Goal: Information Seeking & Learning: Learn about a topic

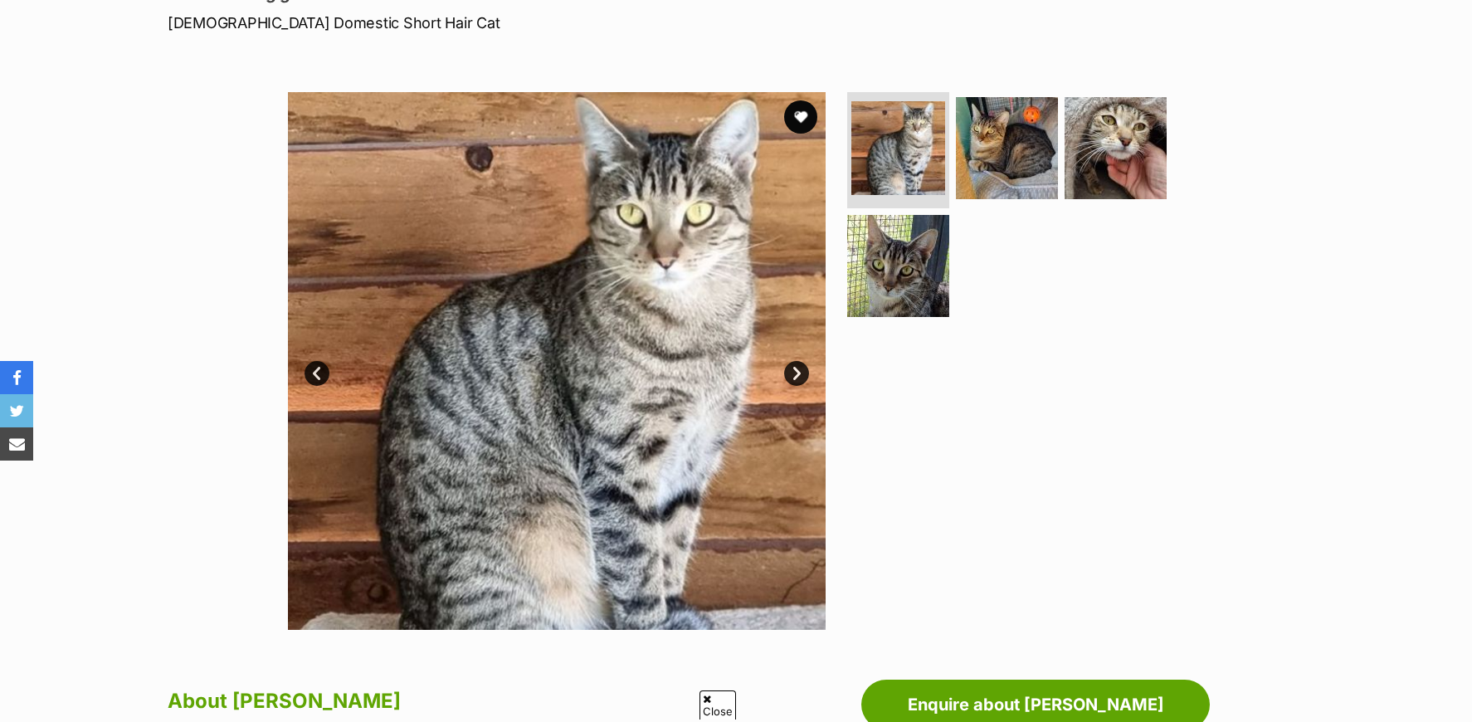
scroll to position [222, 0]
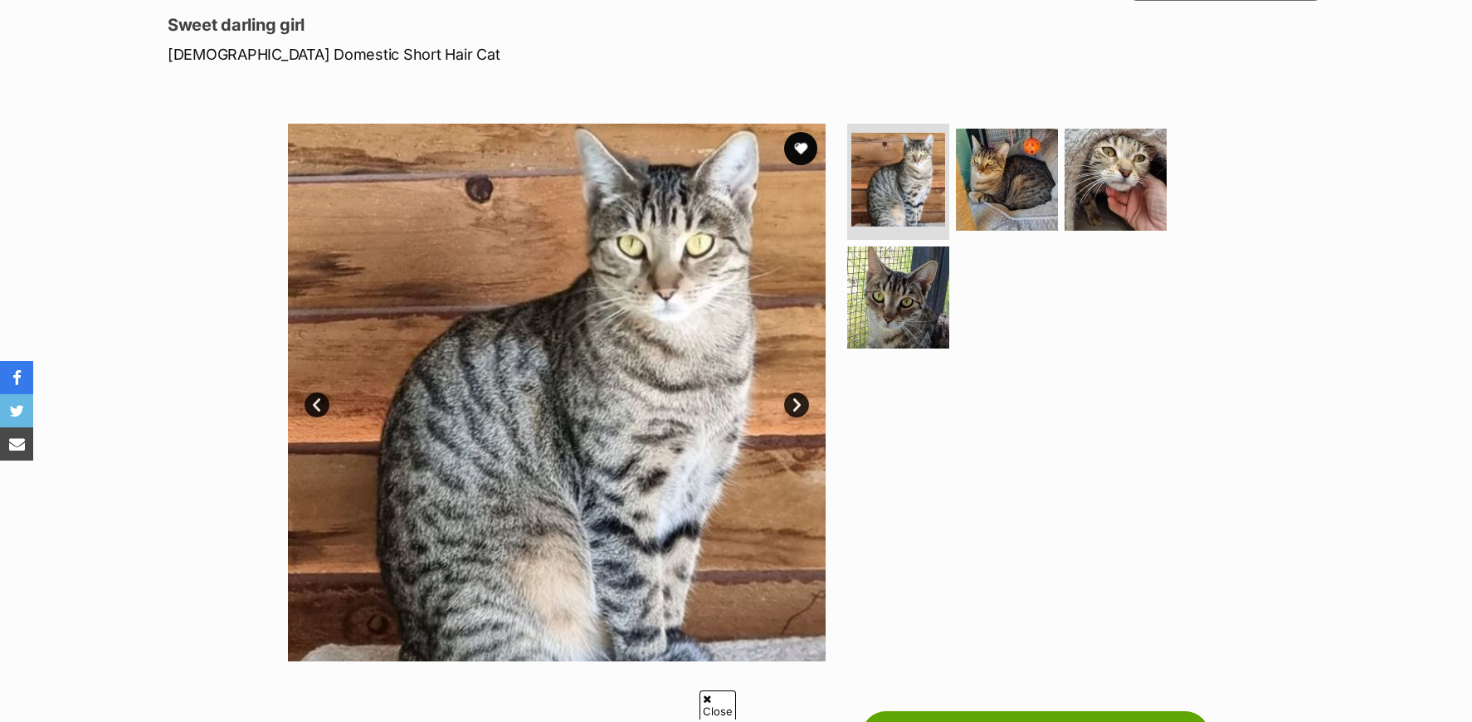
click at [314, 407] on link "Prev" at bounding box center [317, 404] width 25 height 25
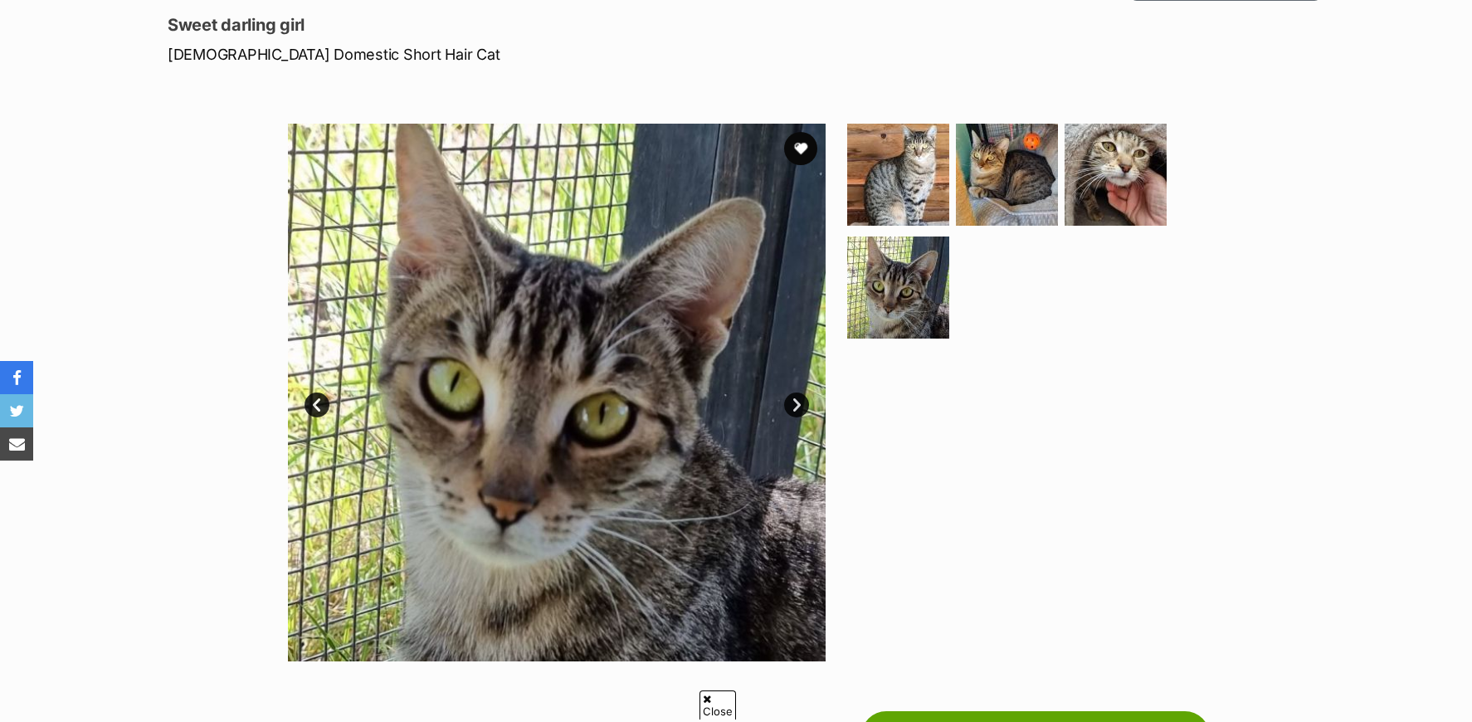
click at [314, 407] on link "Prev" at bounding box center [317, 404] width 25 height 25
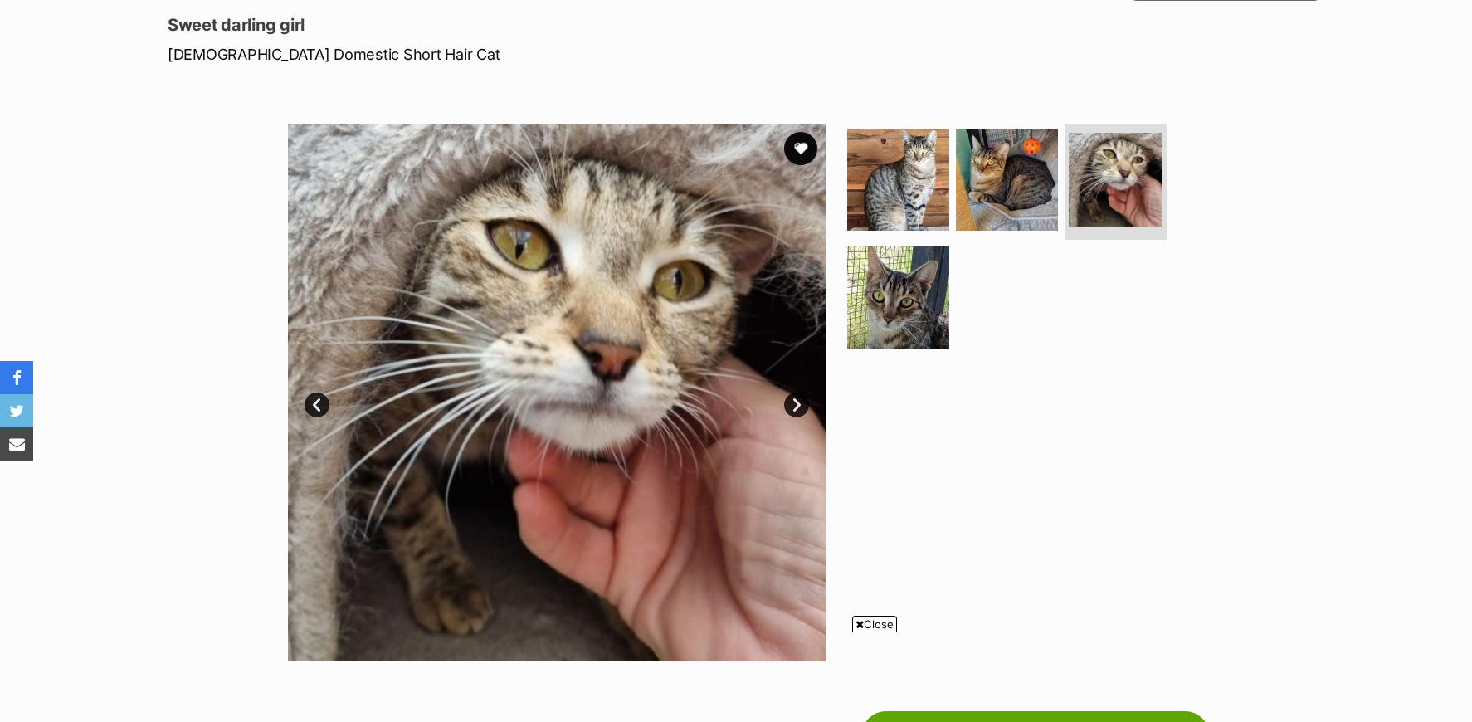
click at [314, 407] on link "Prev" at bounding box center [317, 404] width 25 height 25
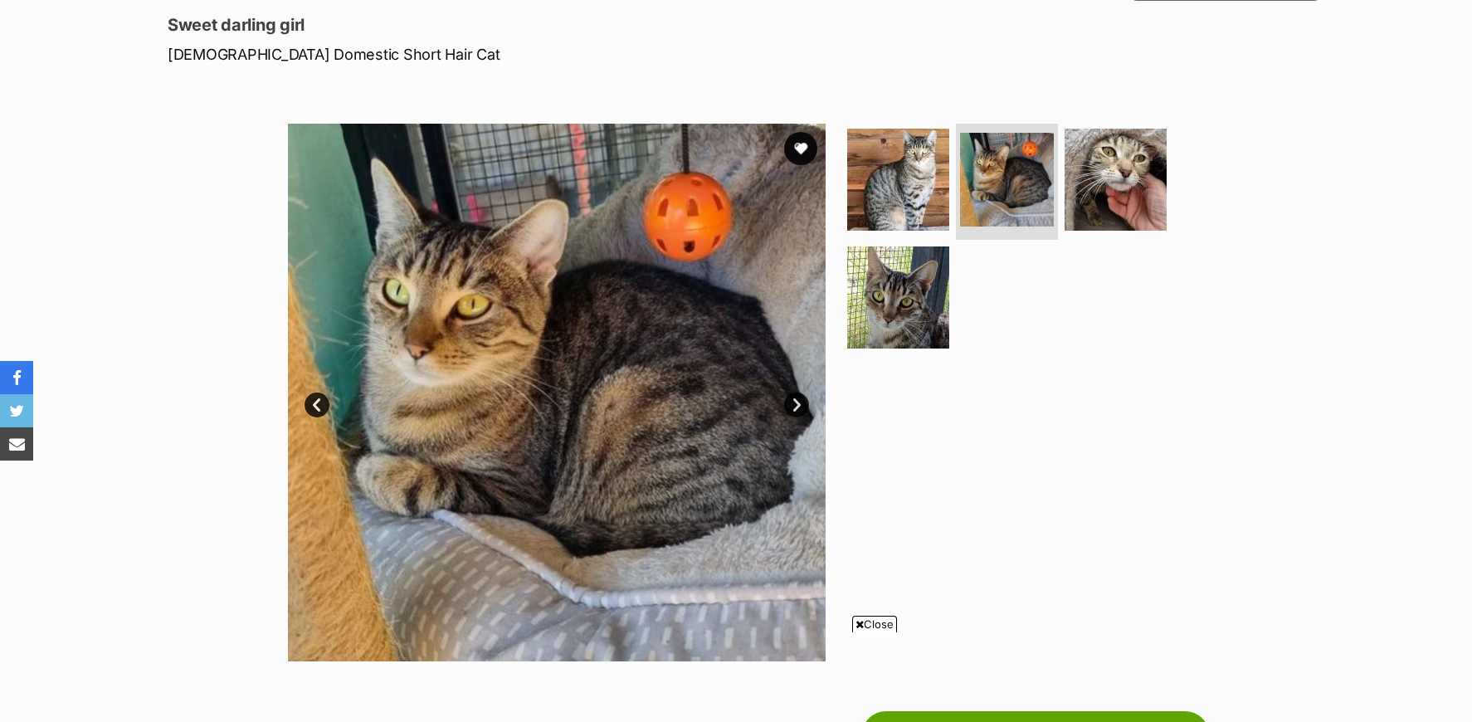
click at [314, 407] on link "Prev" at bounding box center [317, 404] width 25 height 25
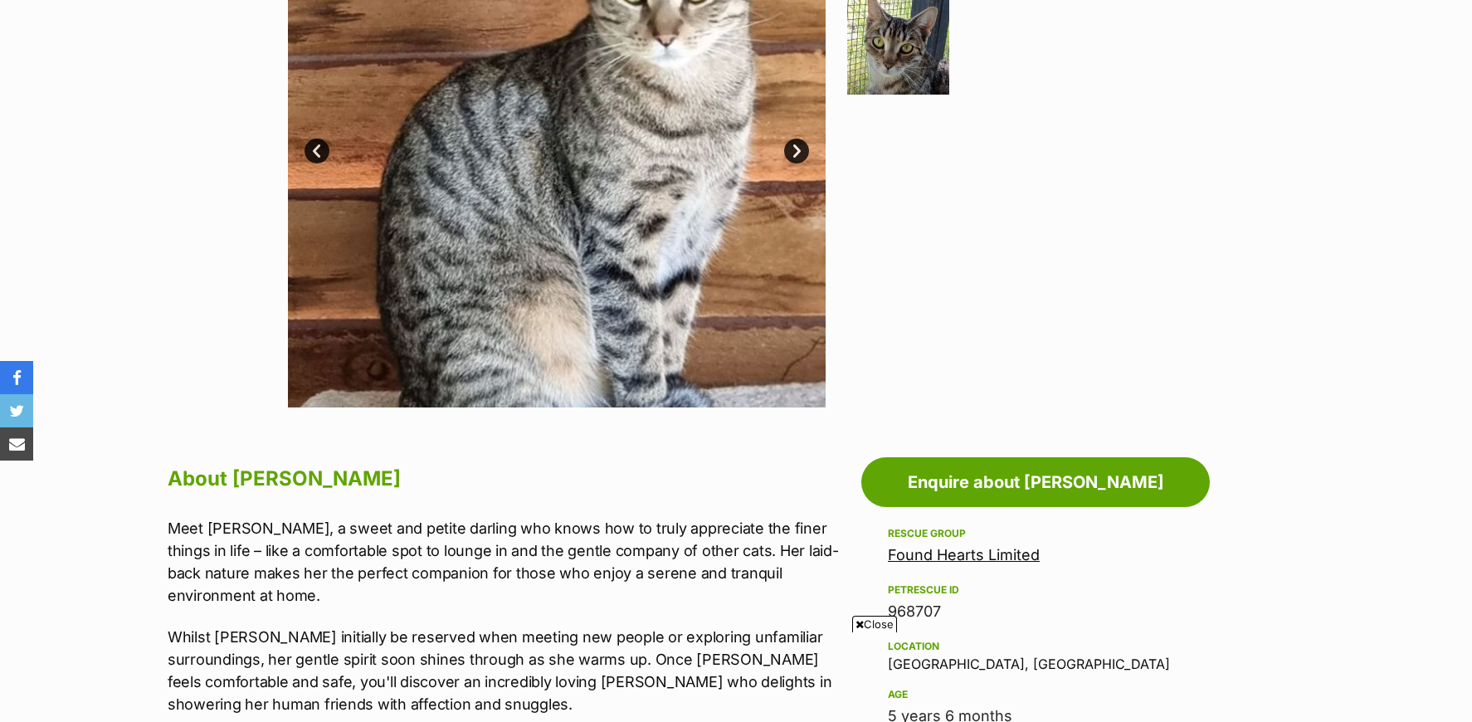
scroll to position [885, 0]
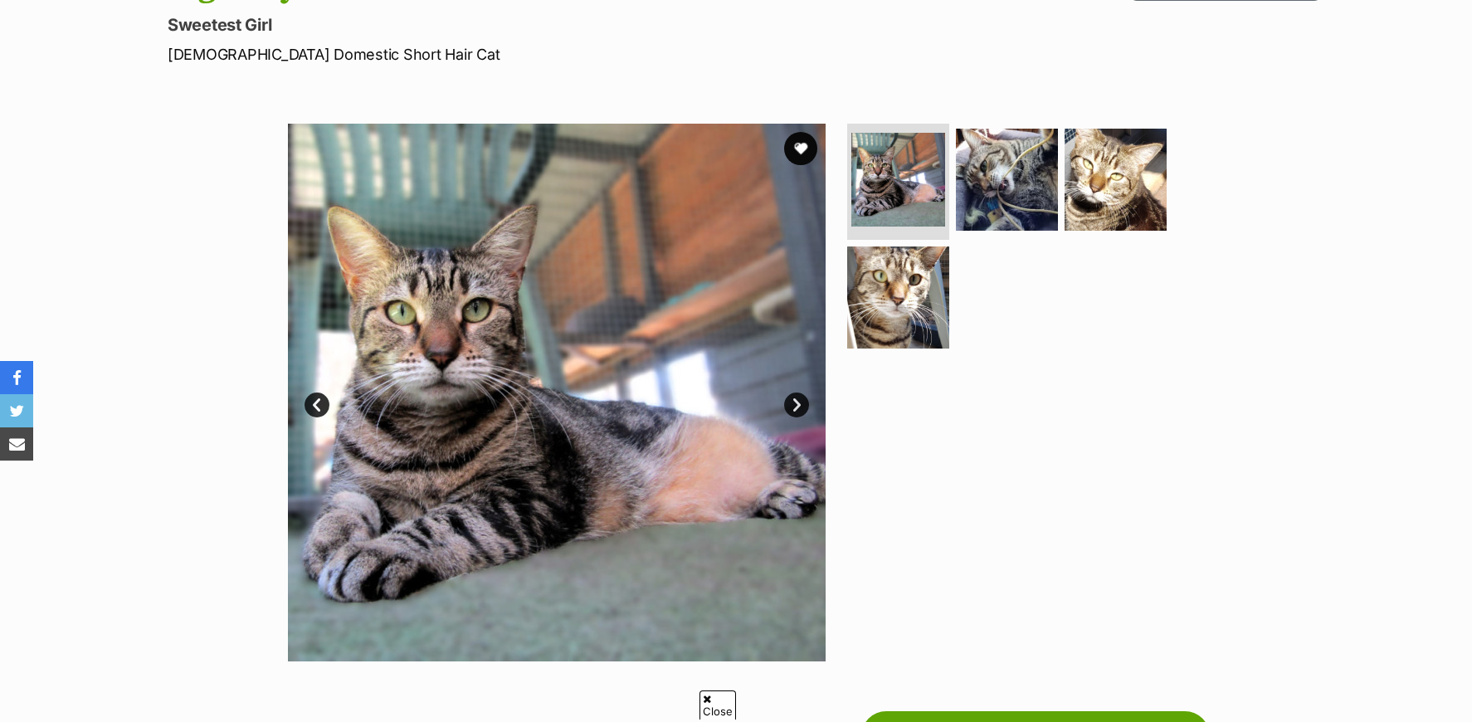
click at [316, 404] on link "Prev" at bounding box center [317, 404] width 25 height 25
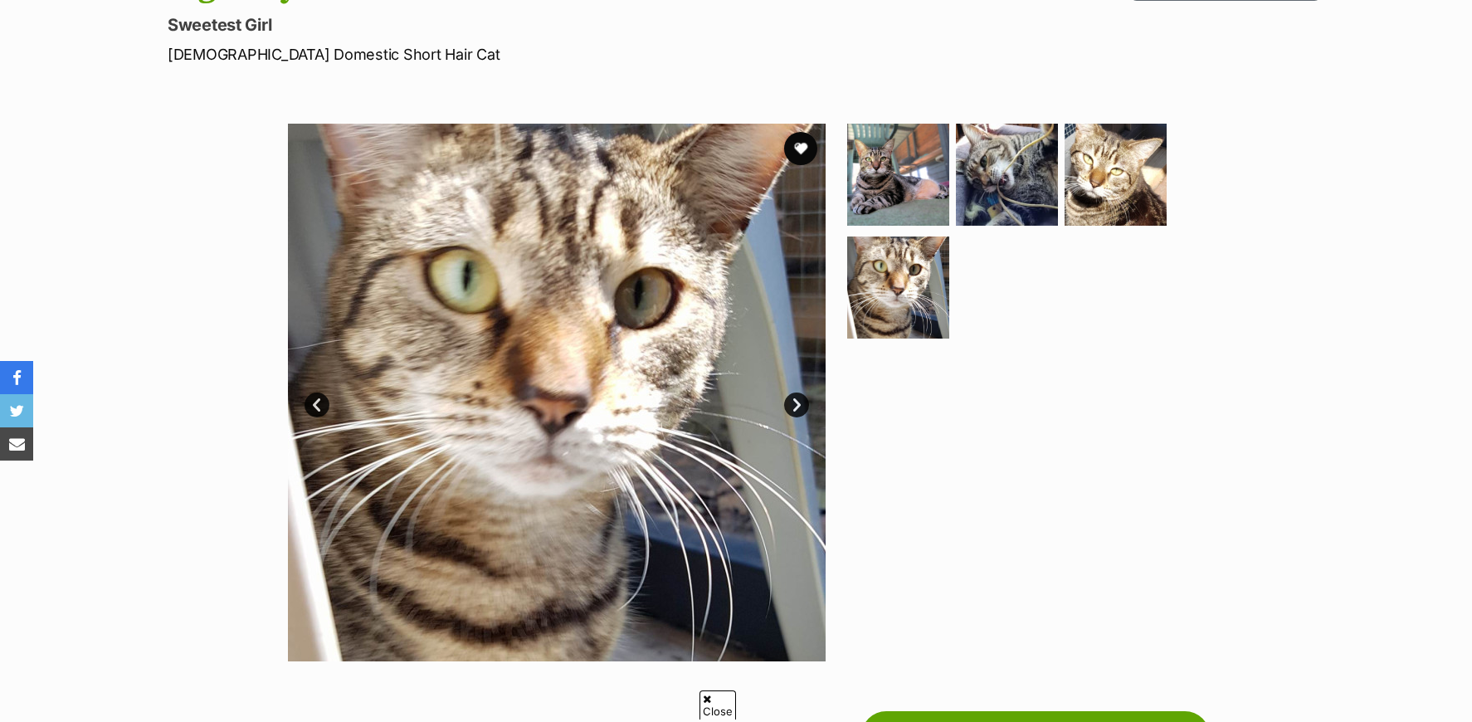
click at [316, 404] on link "Prev" at bounding box center [317, 404] width 25 height 25
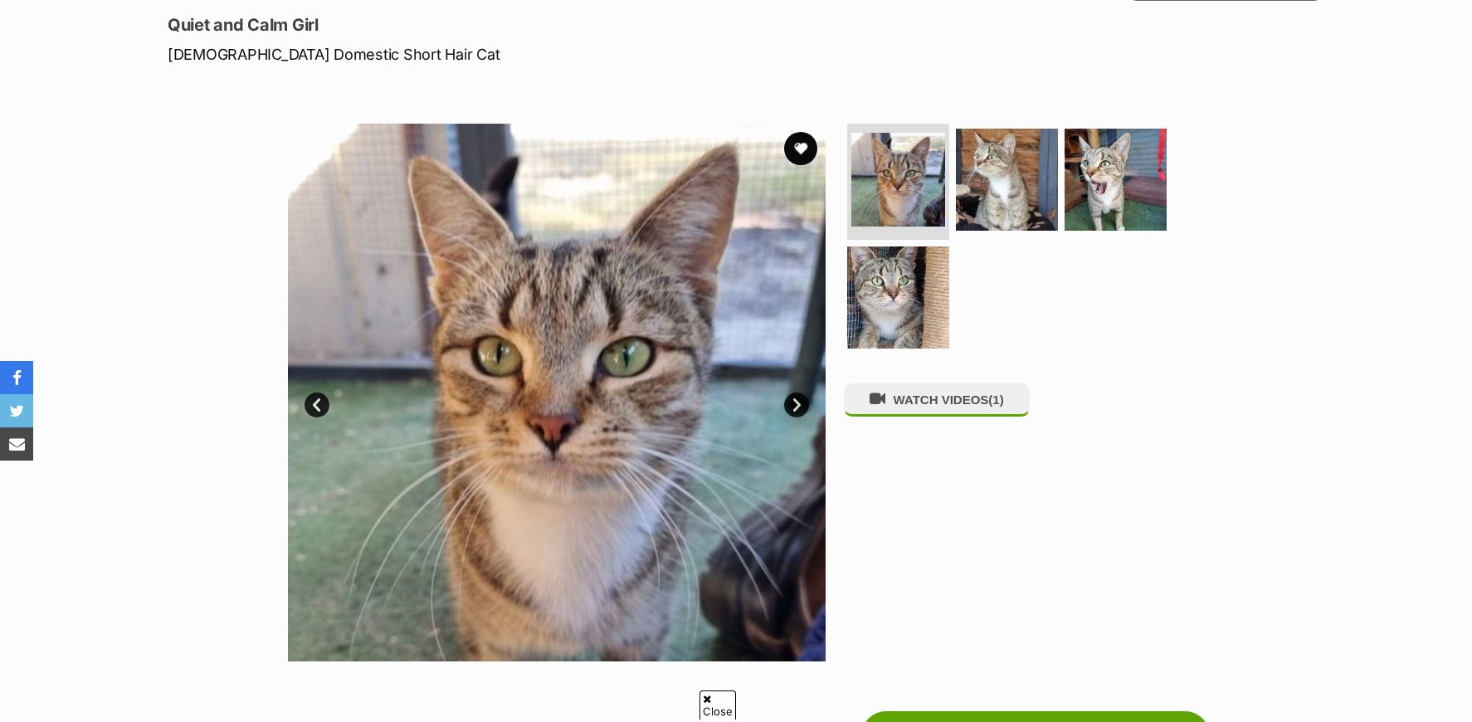
click at [315, 407] on link "Prev" at bounding box center [317, 404] width 25 height 25
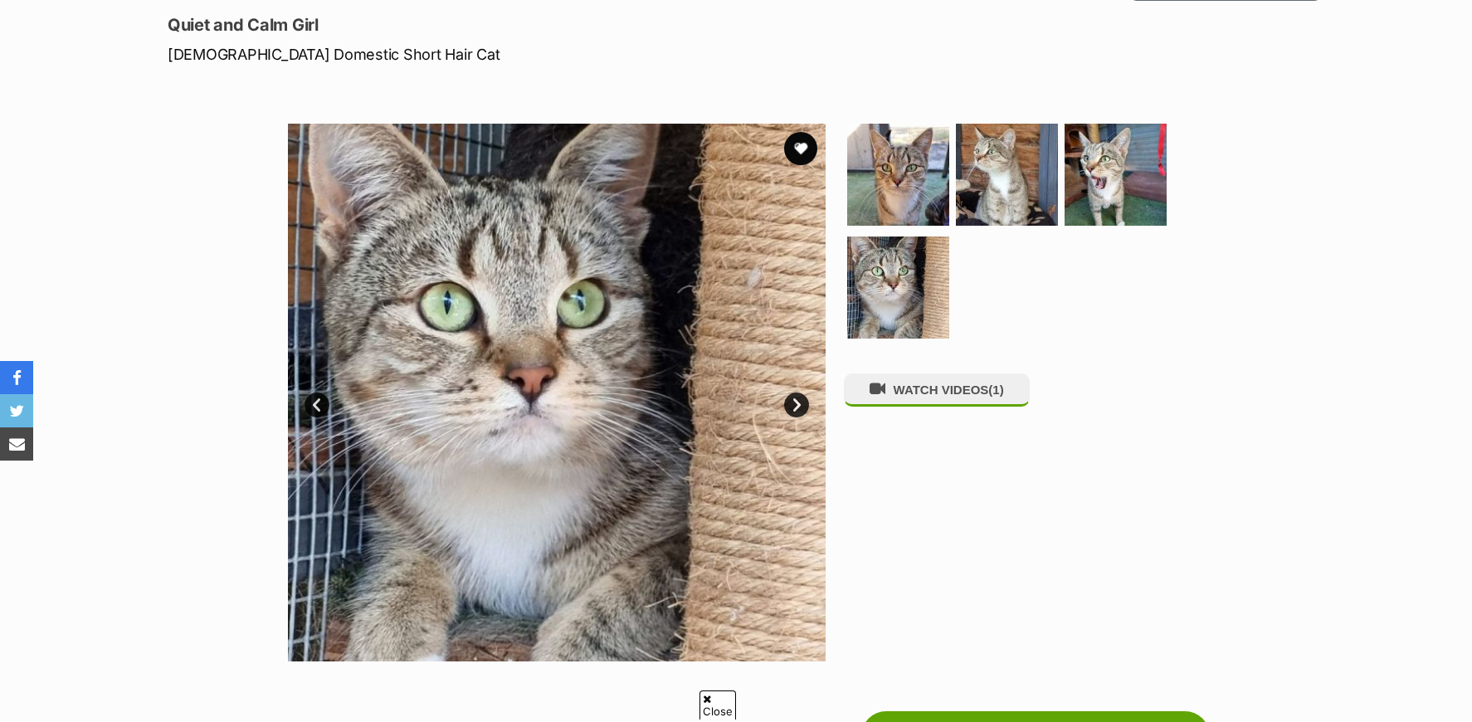
click at [317, 407] on link "Prev" at bounding box center [317, 404] width 25 height 25
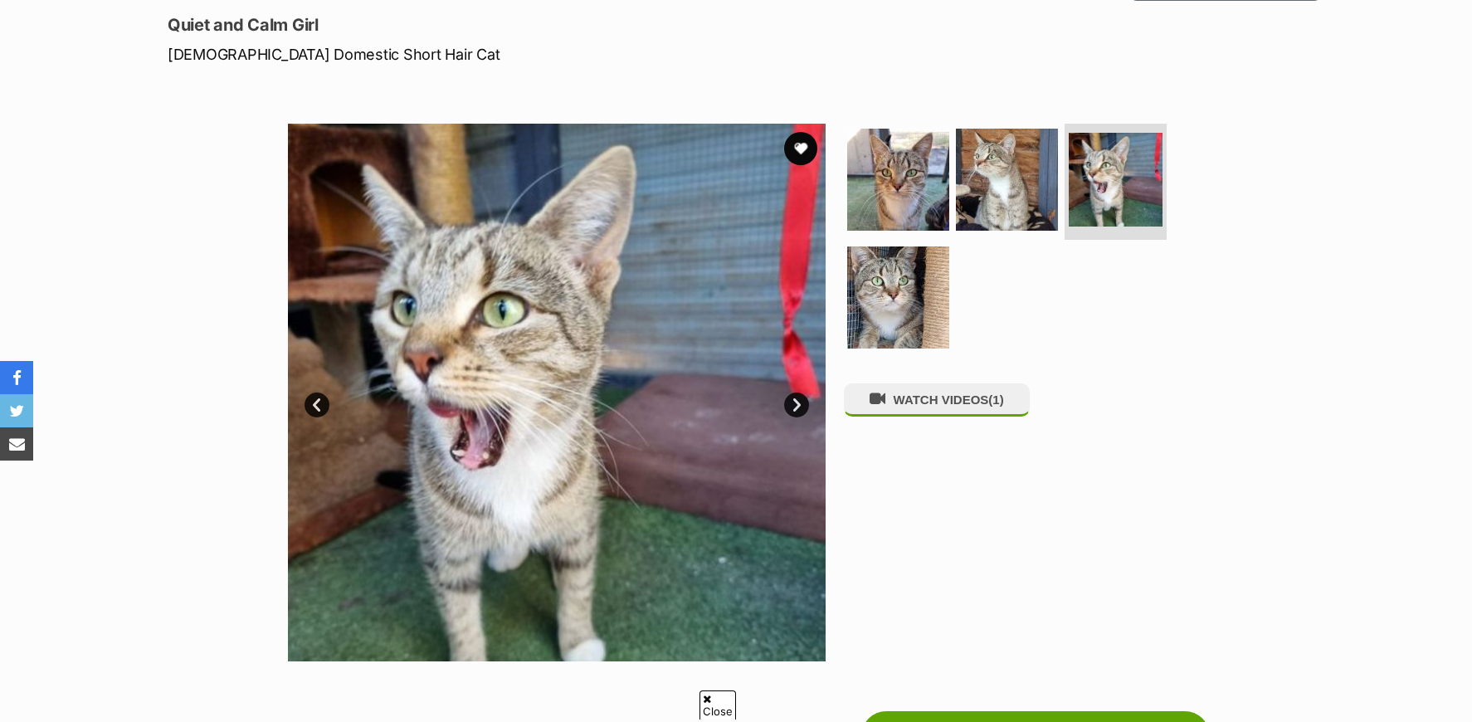
click at [317, 407] on link "Prev" at bounding box center [317, 404] width 25 height 25
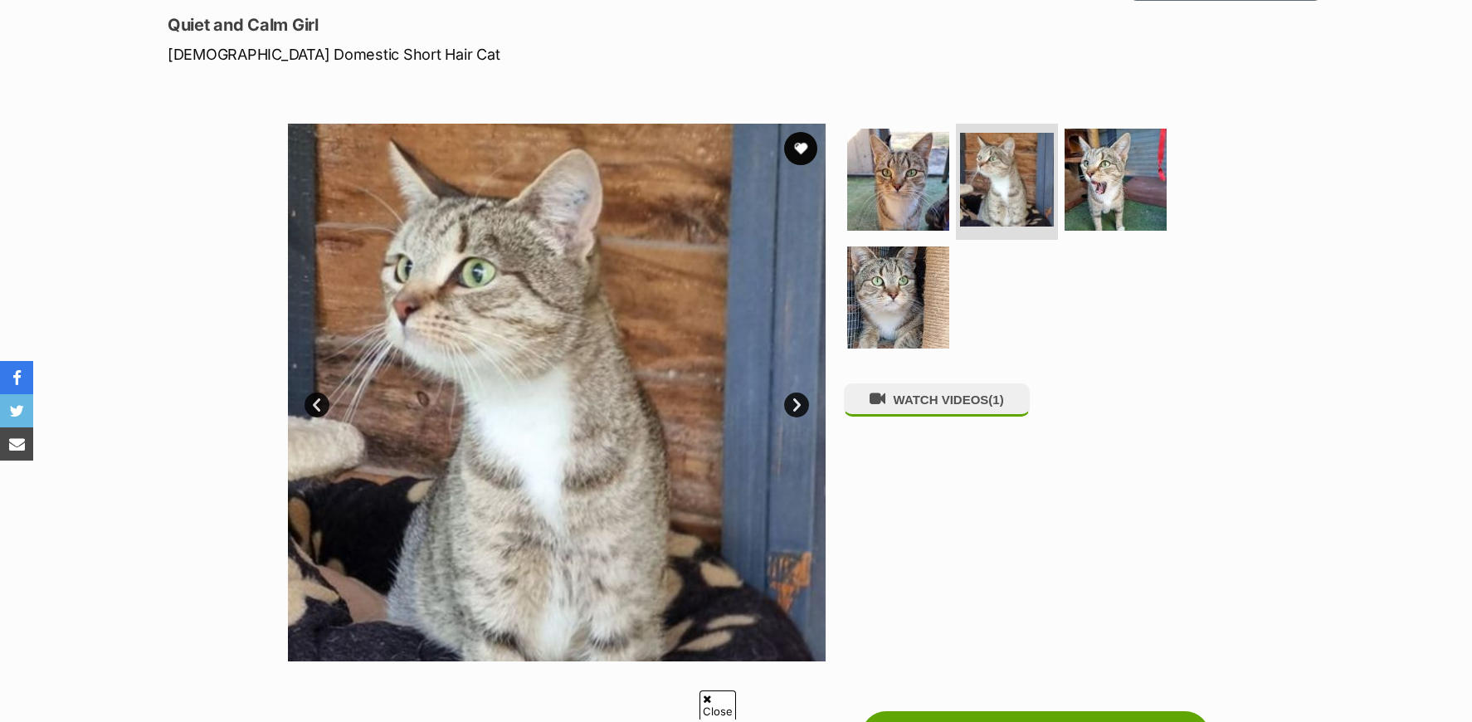
click at [317, 407] on link "Prev" at bounding box center [317, 404] width 25 height 25
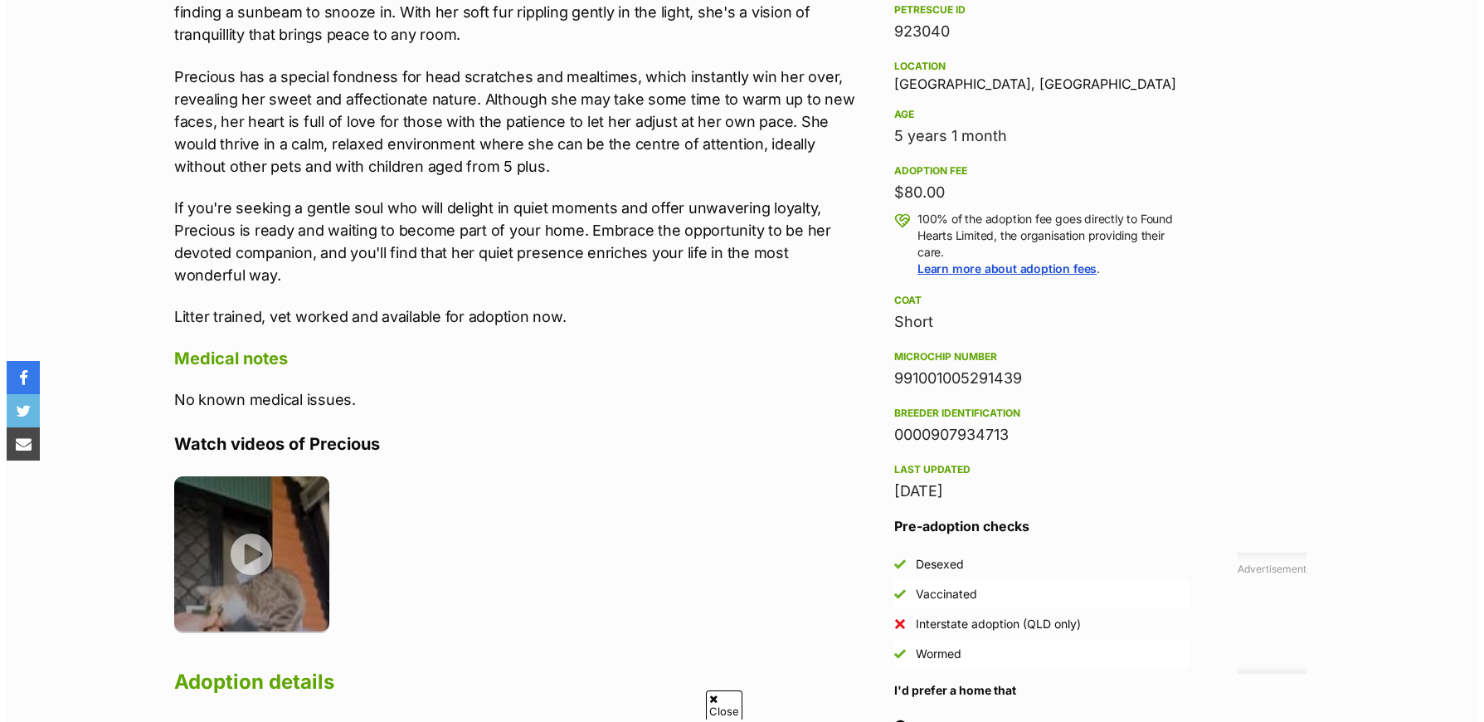
scroll to position [1106, 0]
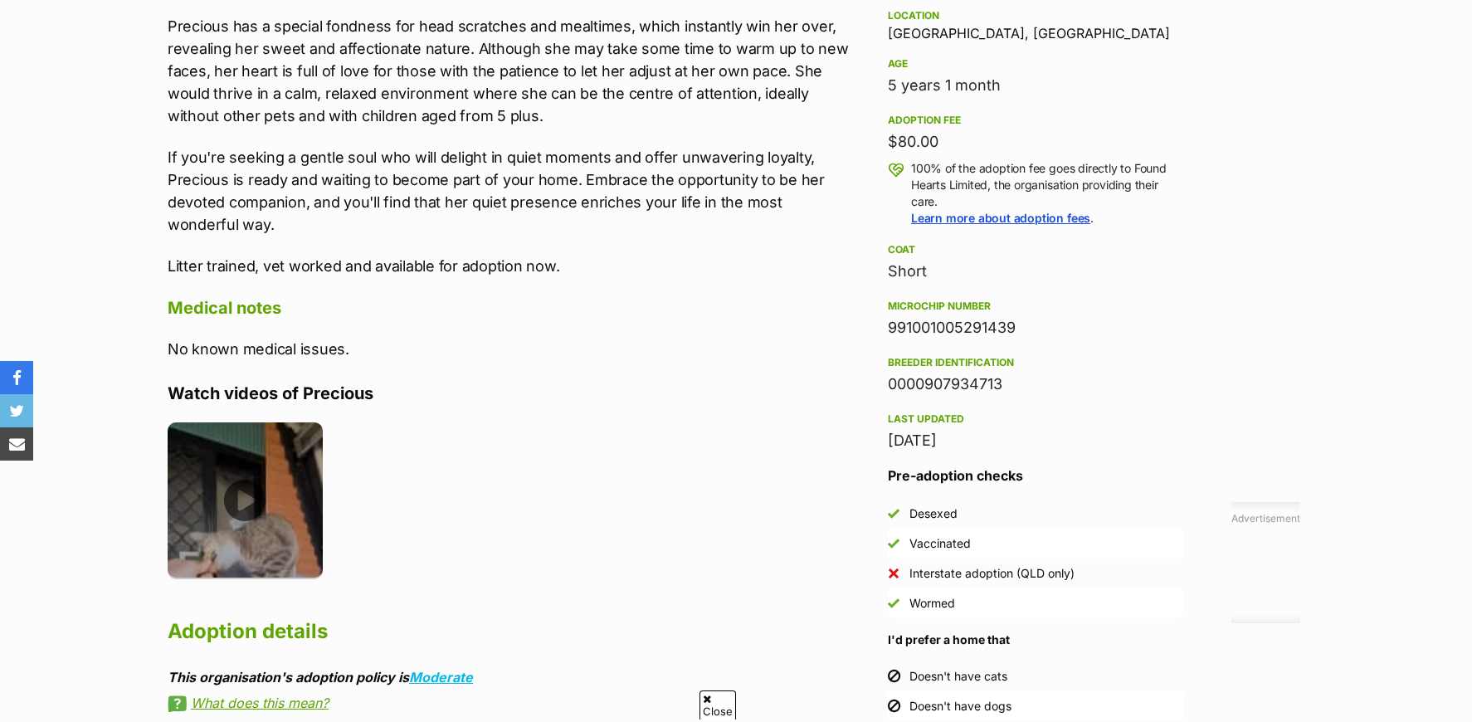
click at [243, 500] on img at bounding box center [245, 499] width 155 height 155
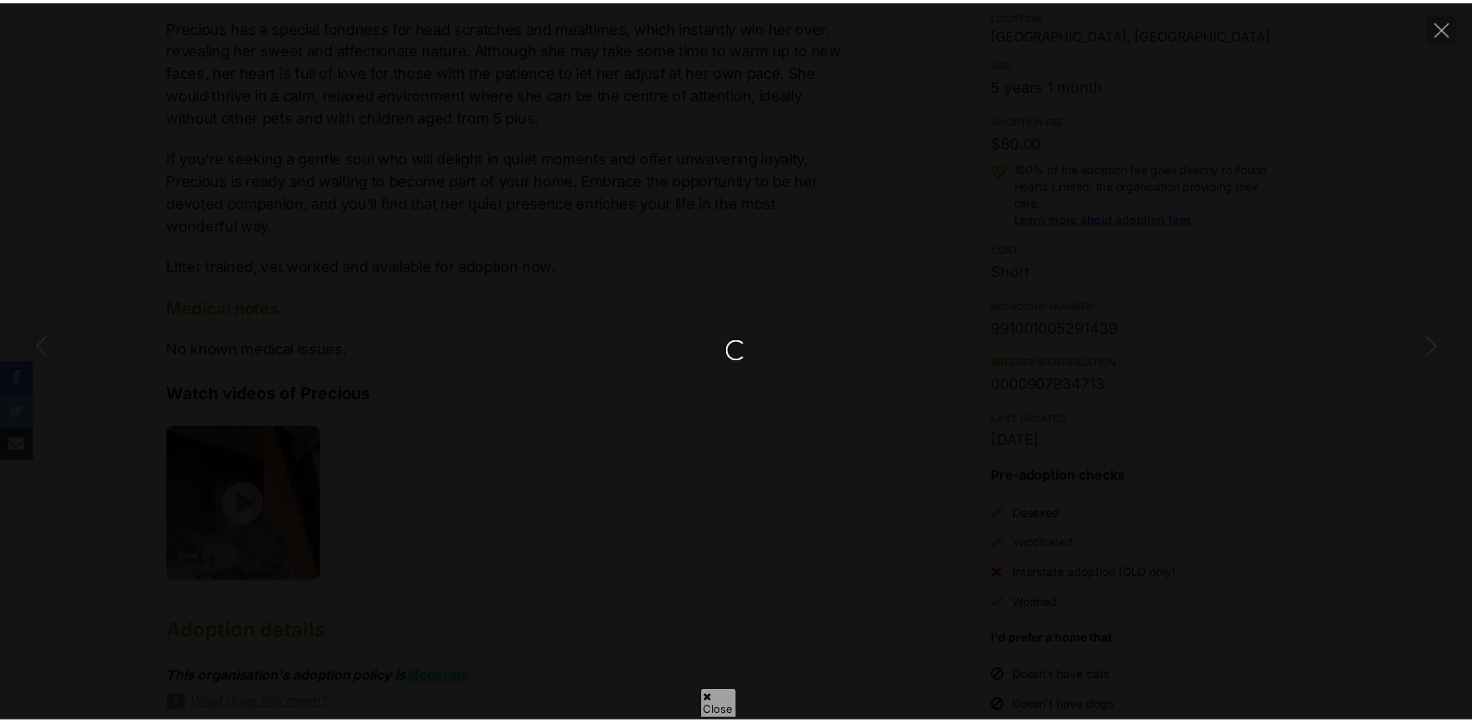
scroll to position [0, 0]
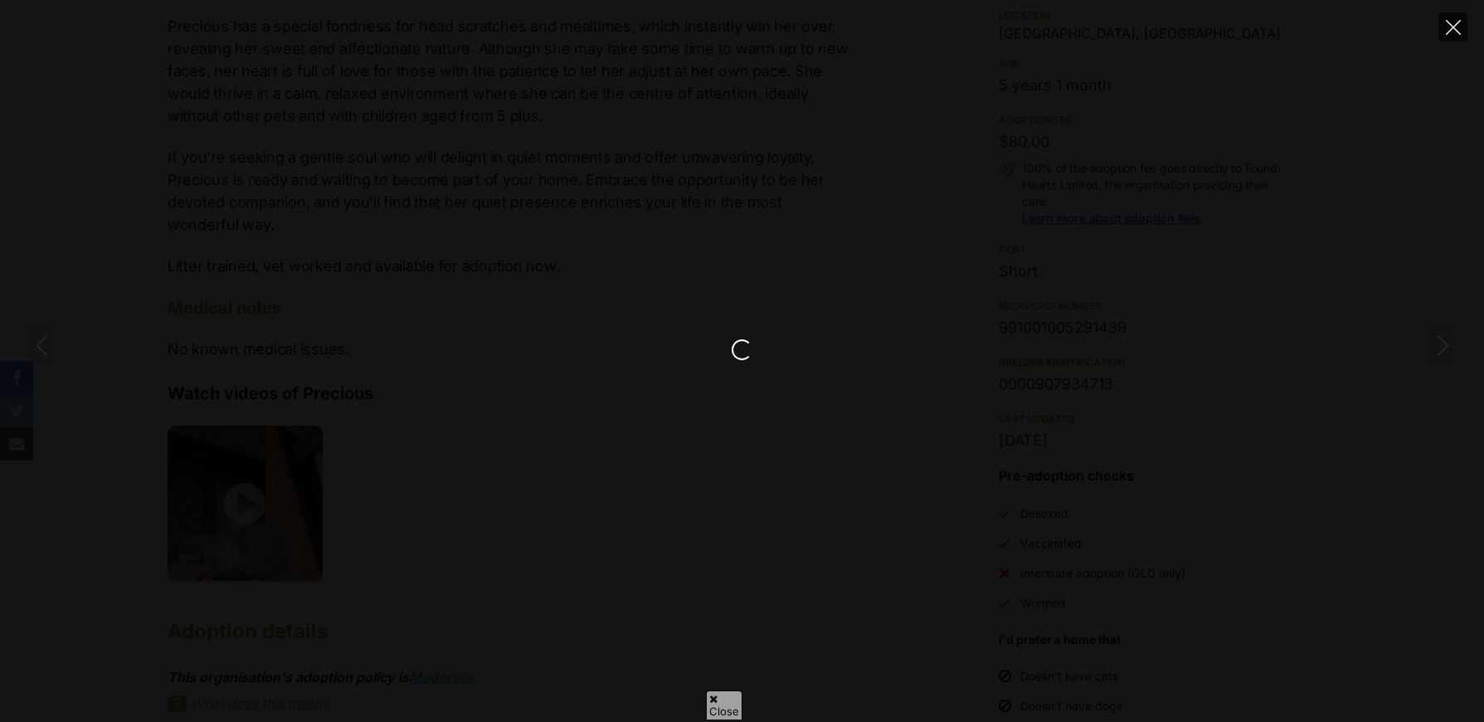
click at [1454, 30] on icon "Close" at bounding box center [1453, 27] width 15 height 15
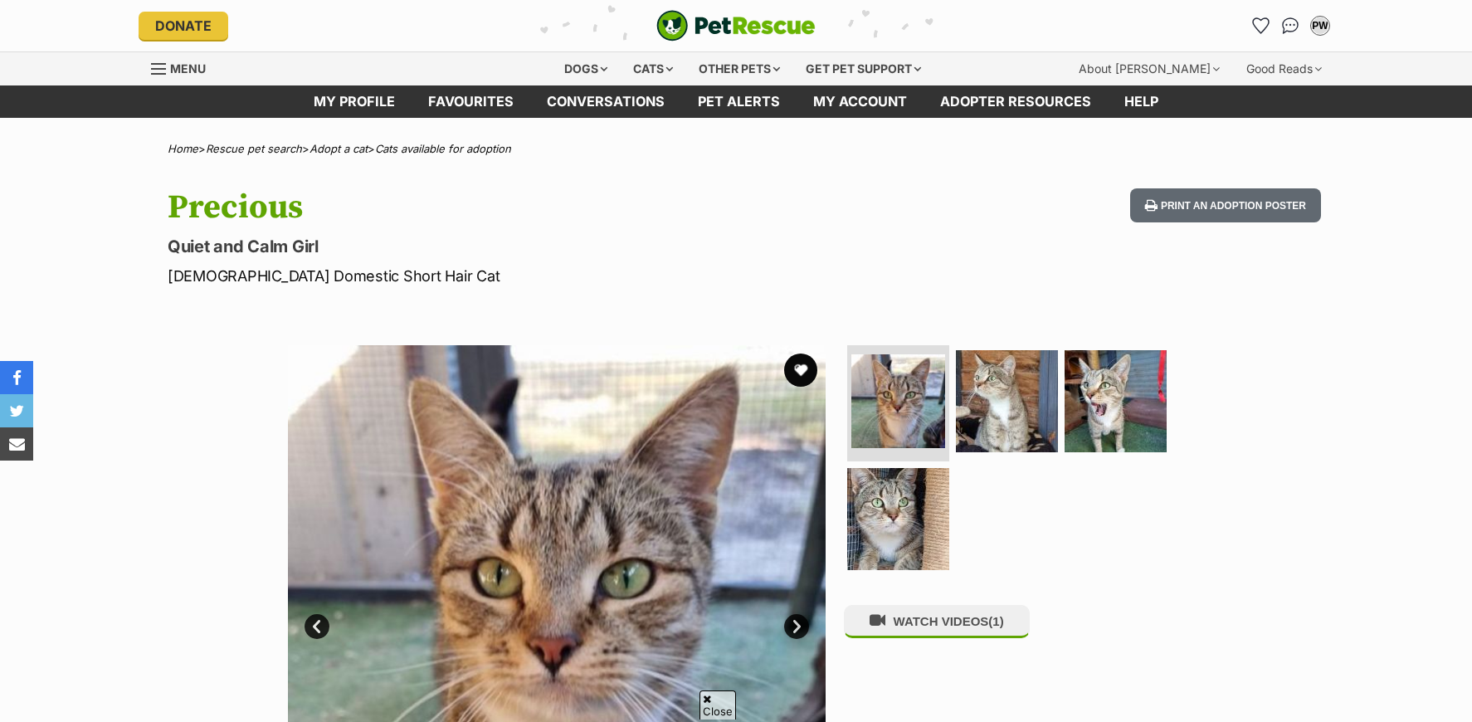
scroll to position [222, 0]
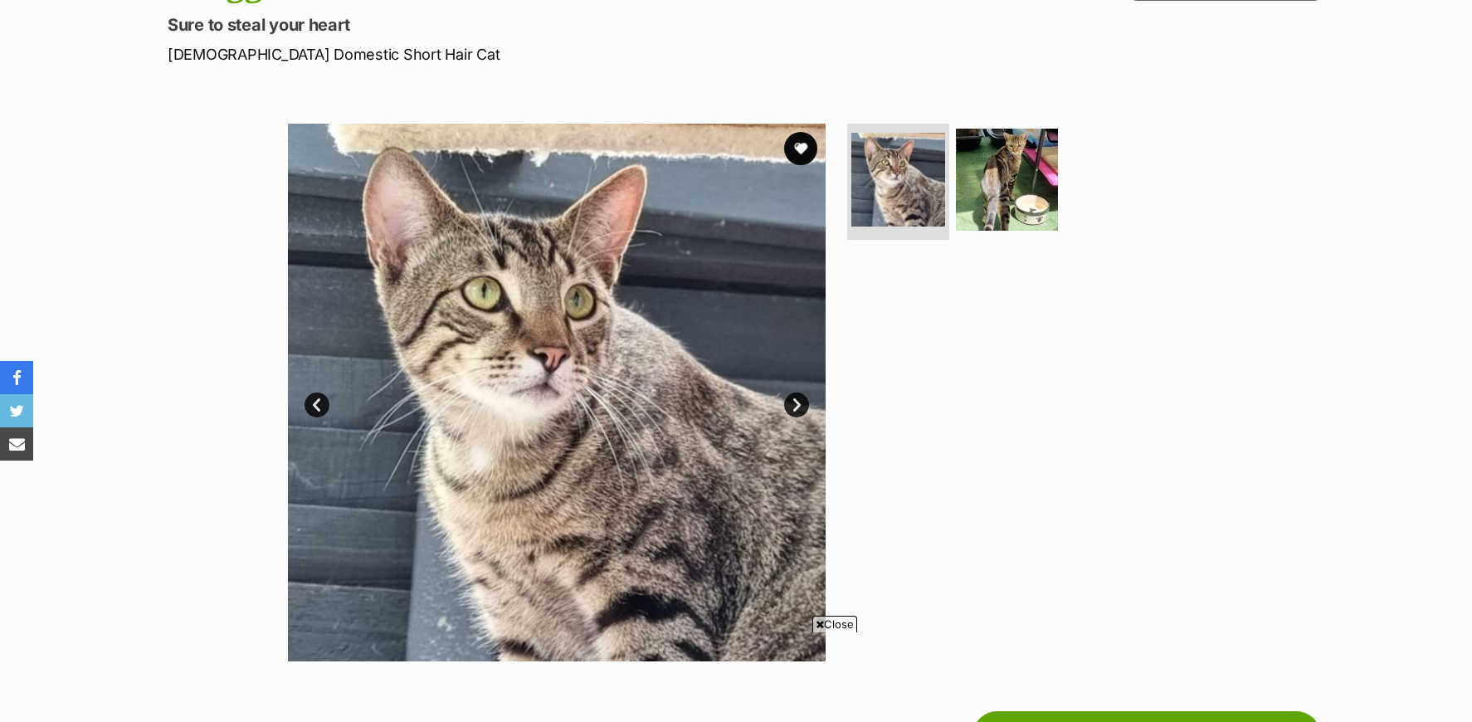
scroll to position [221, 0]
click at [314, 407] on link "Prev" at bounding box center [317, 405] width 25 height 25
